Goal: Task Accomplishment & Management: Manage account settings

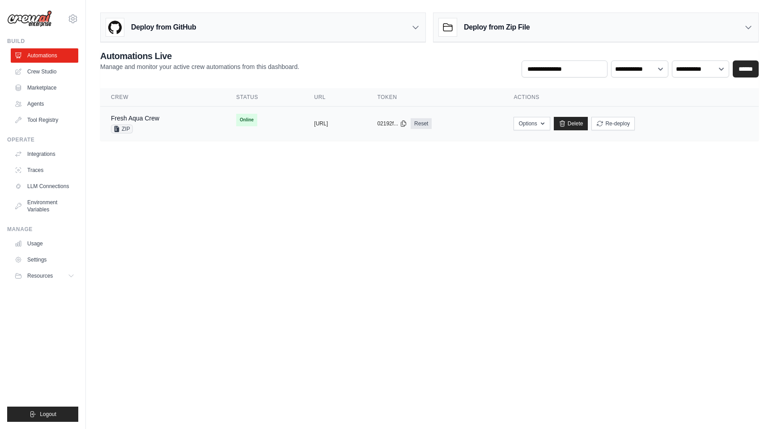
click at [171, 123] on div "Fresh Aqua Crew ZIP" at bounding box center [163, 124] width 104 height 20
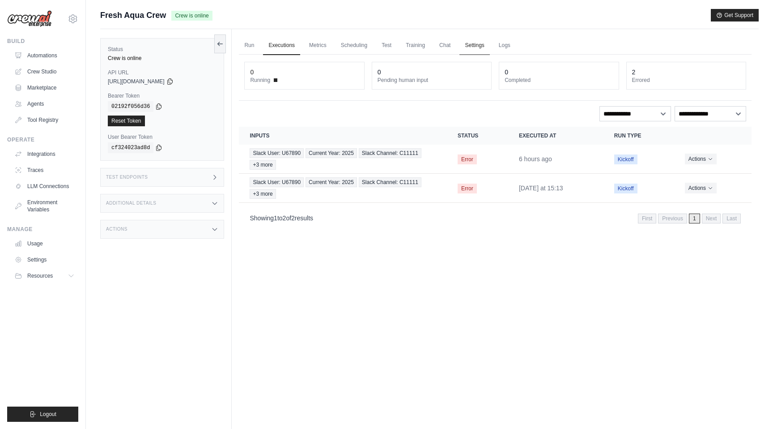
click at [472, 47] on link "Settings" at bounding box center [474, 45] width 30 height 19
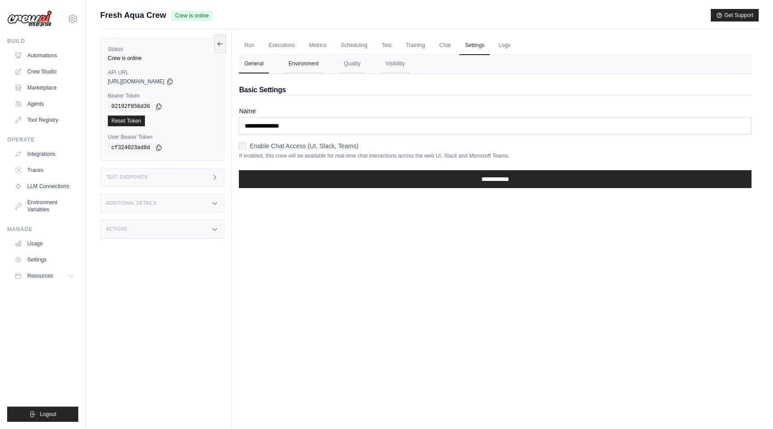
click at [311, 62] on button "Environment" at bounding box center [303, 64] width 41 height 19
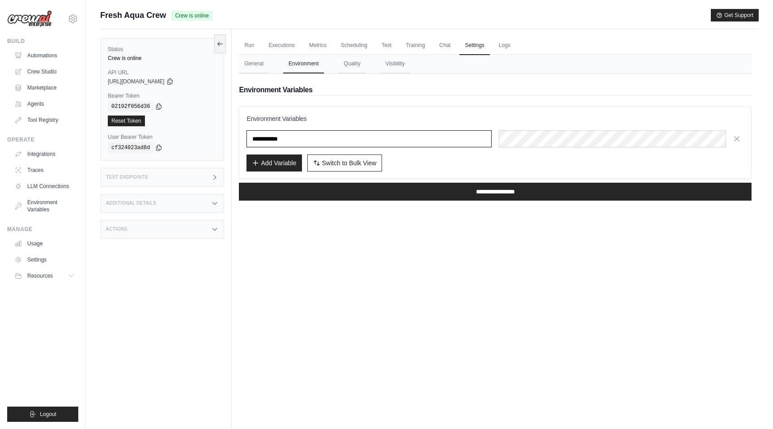
click at [289, 142] on input "text" at bounding box center [368, 138] width 245 height 17
click at [432, 169] on div "Add Variable Switch to Bulk View Switch to Table View" at bounding box center [494, 162] width 497 height 17
click at [277, 166] on button "Add Variable" at bounding box center [273, 162] width 55 height 17
click at [325, 163] on span "Switch to Bulk View" at bounding box center [349, 162] width 55 height 9
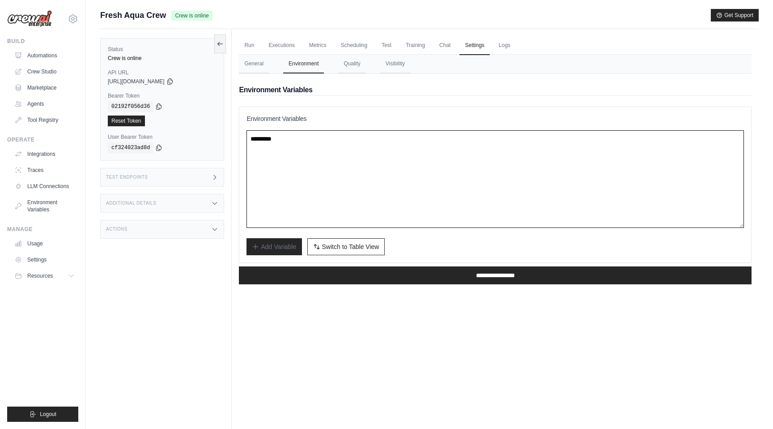
click at [315, 165] on textarea at bounding box center [494, 179] width 497 height 98
click at [277, 163] on textarea at bounding box center [494, 179] width 497 height 98
paste textarea "**********"
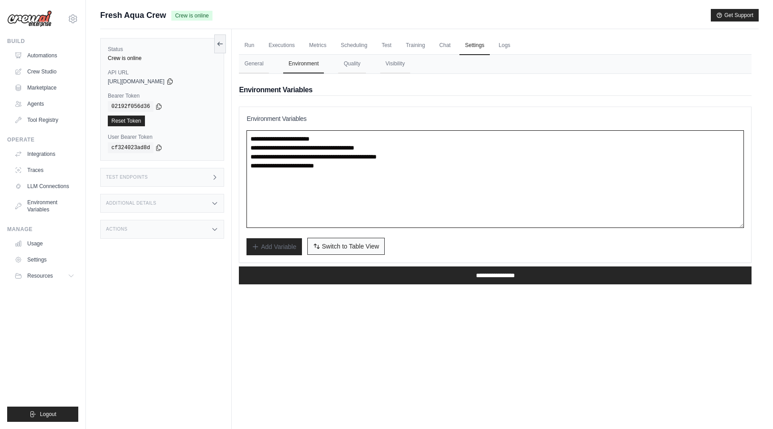
type textarea "**********"
click at [350, 251] on button "Switch to Bulk View Switch to Table View" at bounding box center [346, 246] width 78 height 17
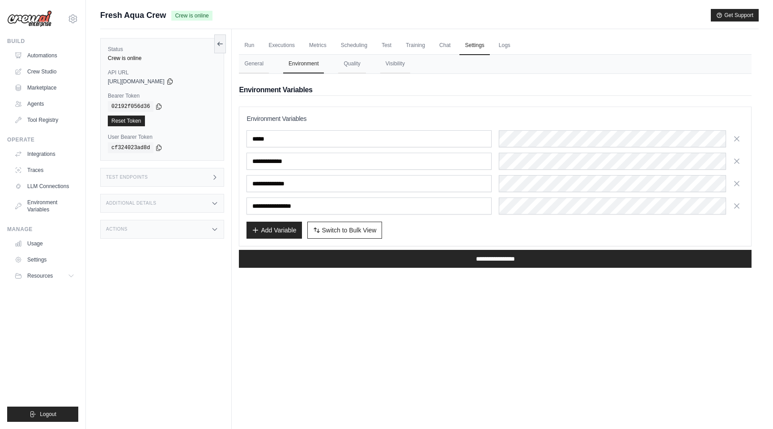
click at [547, 174] on div "**********" at bounding box center [494, 172] width 497 height 84
click at [733, 141] on icon "button" at bounding box center [736, 138] width 9 height 9
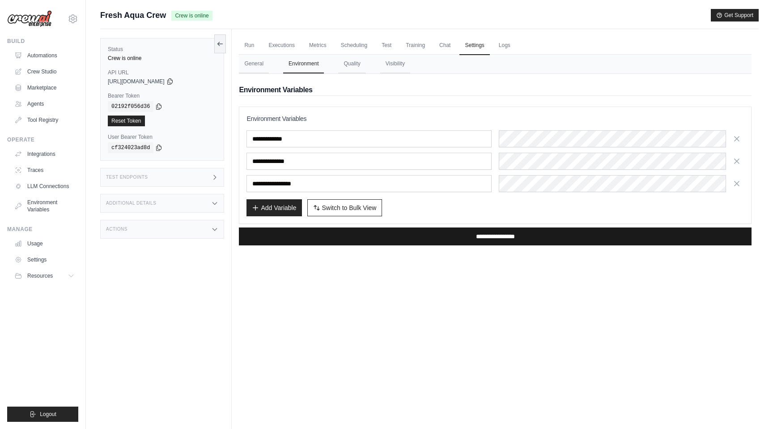
click at [399, 235] on input "**********" at bounding box center [495, 236] width 513 height 18
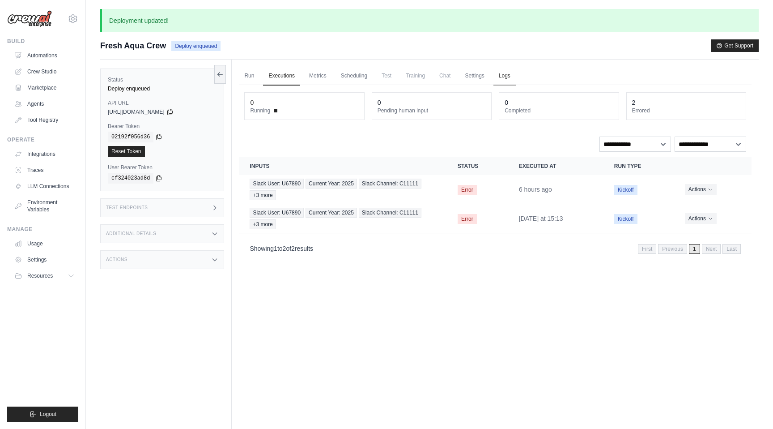
click at [502, 81] on link "Logs" at bounding box center [504, 76] width 22 height 19
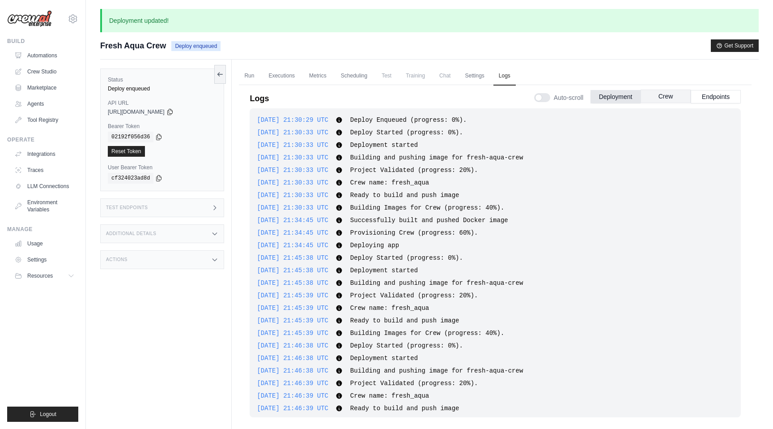
scroll to position [253, 0]
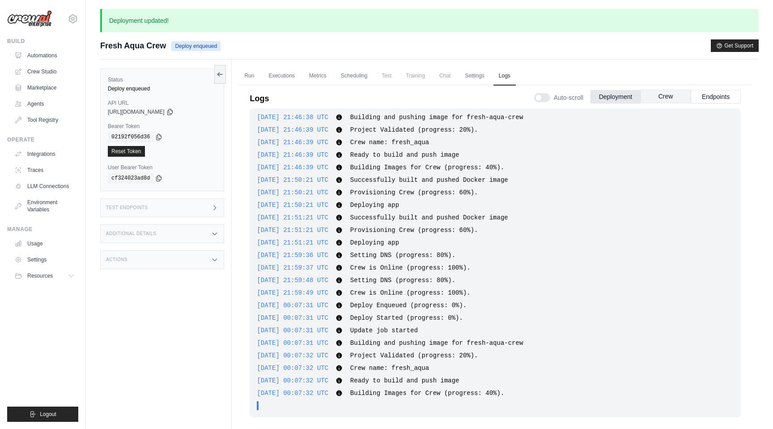
click at [645, 96] on button "Crew" at bounding box center [666, 95] width 50 height 13
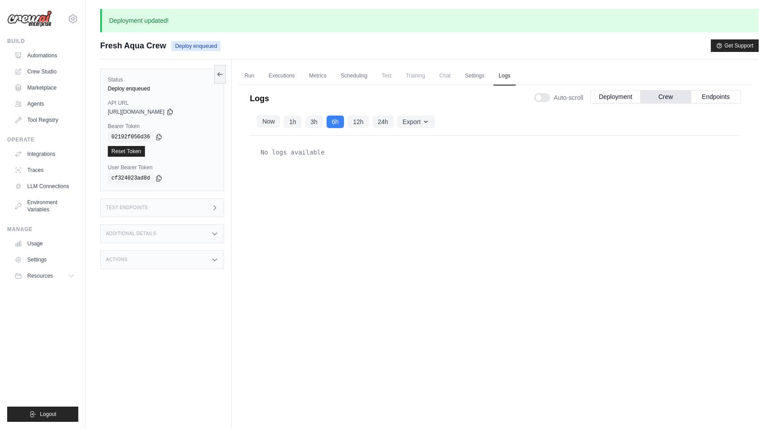
click at [274, 123] on button "Now" at bounding box center [268, 121] width 23 height 13
click at [612, 99] on button "Deployment" at bounding box center [615, 95] width 50 height 13
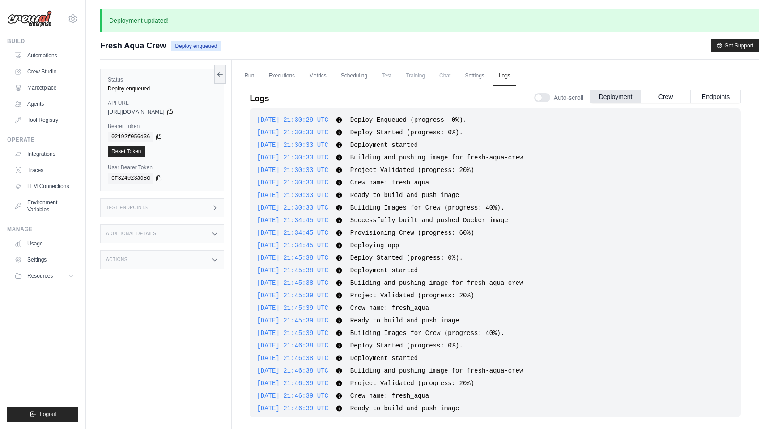
scroll to position [291, 0]
